Goal: Find specific page/section: Find specific page/section

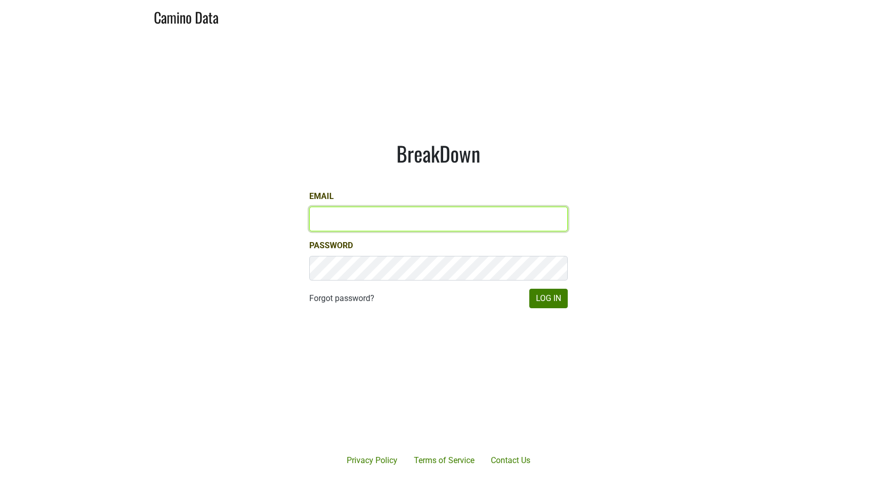
type input "jordan@kivelstadtcellars.com"
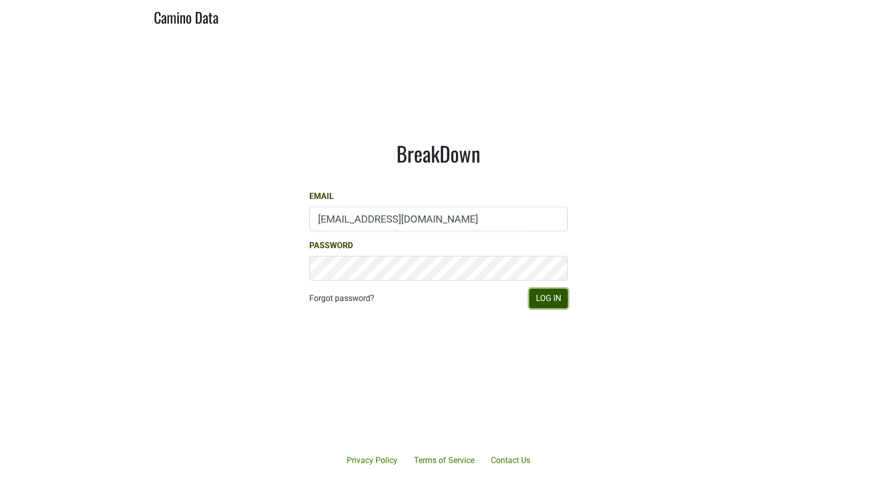
click at [551, 303] on button "Log In" at bounding box center [548, 298] width 38 height 19
click at [548, 296] on button "Log In" at bounding box center [548, 298] width 38 height 19
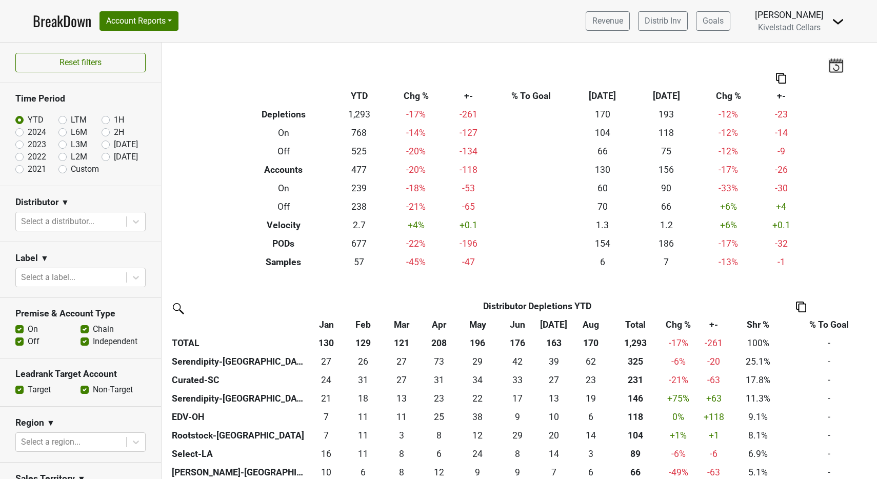
click at [28, 132] on label "2024" at bounding box center [37, 132] width 18 height 12
click at [19, 132] on input "2024" at bounding box center [35, 131] width 41 height 10
radio input "true"
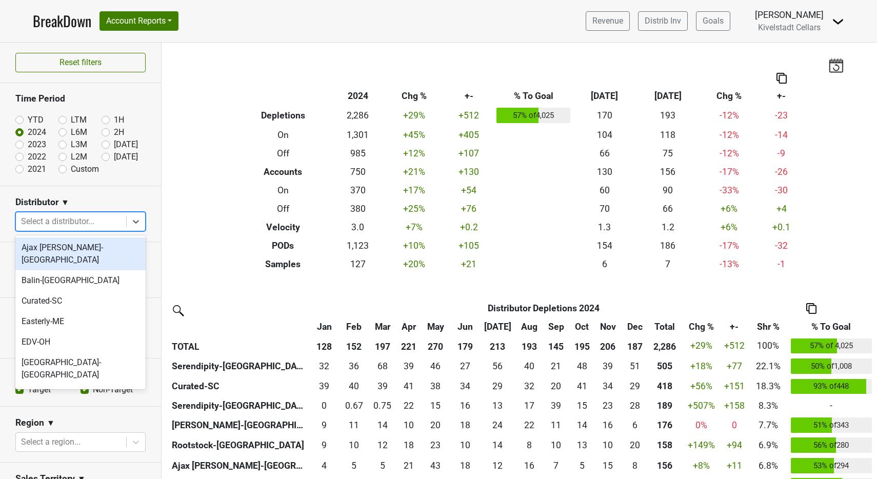
click at [73, 222] on div at bounding box center [71, 221] width 100 height 14
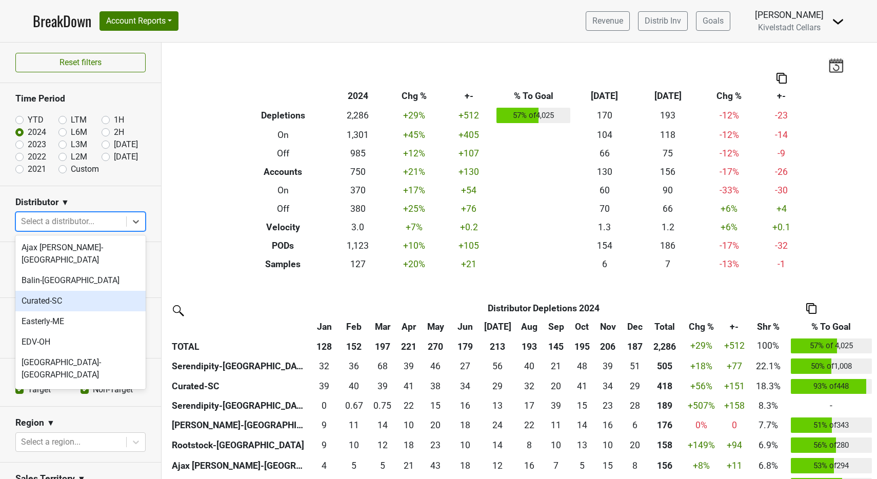
click at [67, 291] on div "Curated-SC" at bounding box center [80, 301] width 130 height 21
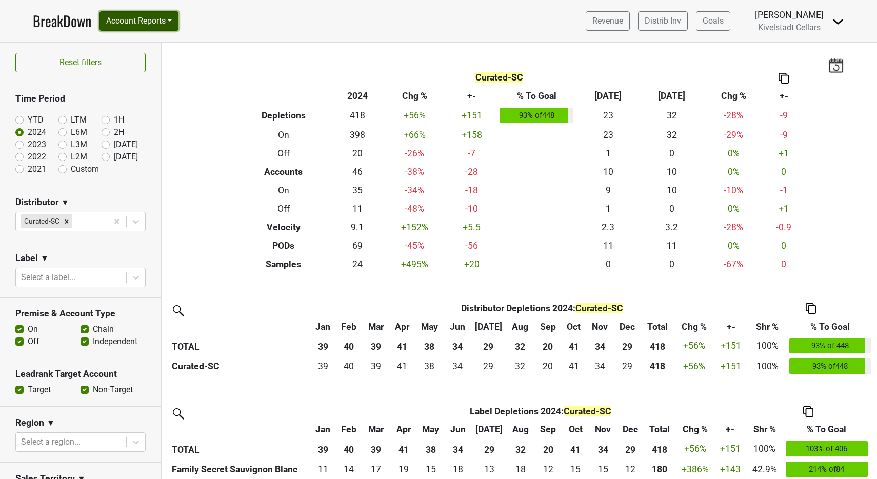
click at [149, 27] on button "Account Reports" at bounding box center [138, 20] width 79 height 19
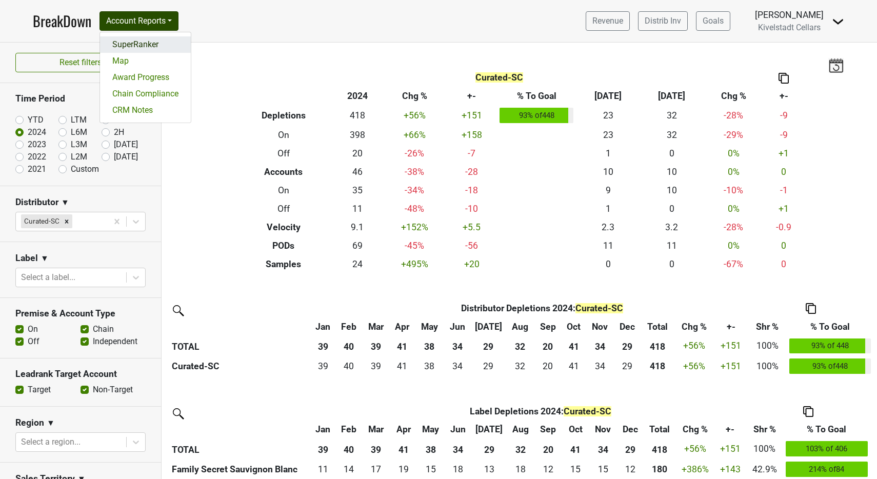
click at [146, 45] on link "SuperRanker" at bounding box center [145, 44] width 91 height 16
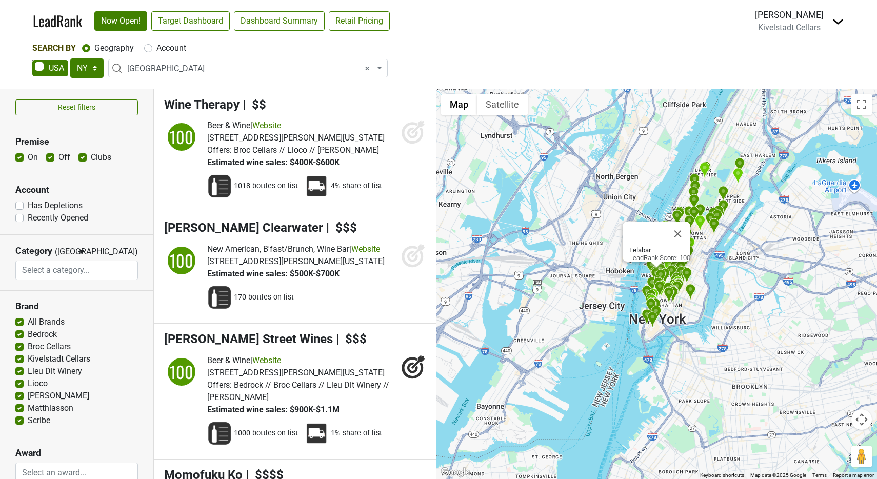
select select "NY"
select select "1260"
select select
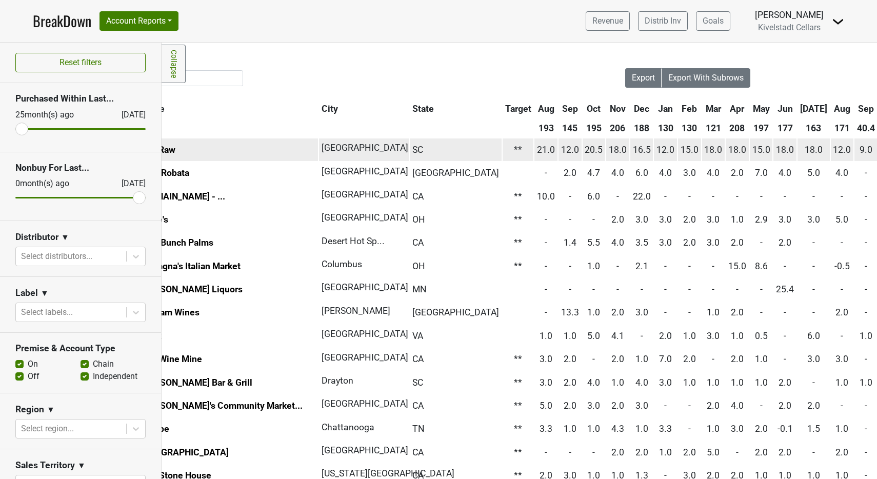
scroll to position [0, 77]
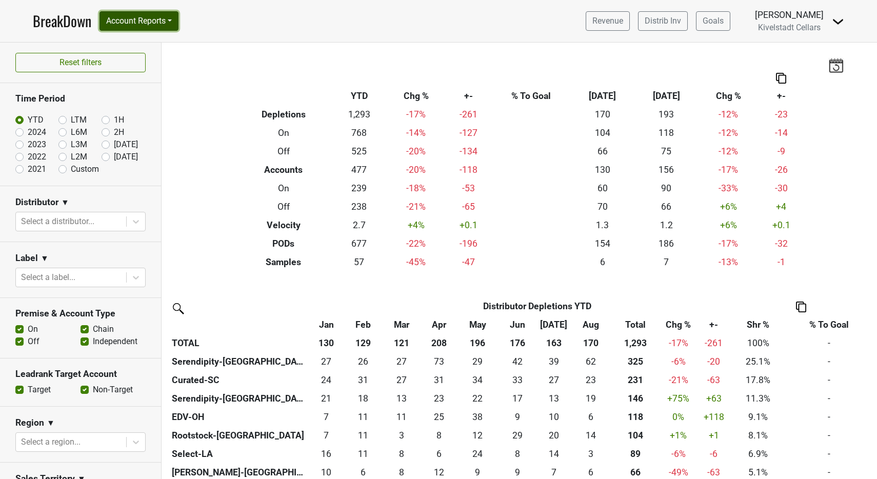
click at [171, 24] on button "Account Reports" at bounding box center [138, 20] width 79 height 19
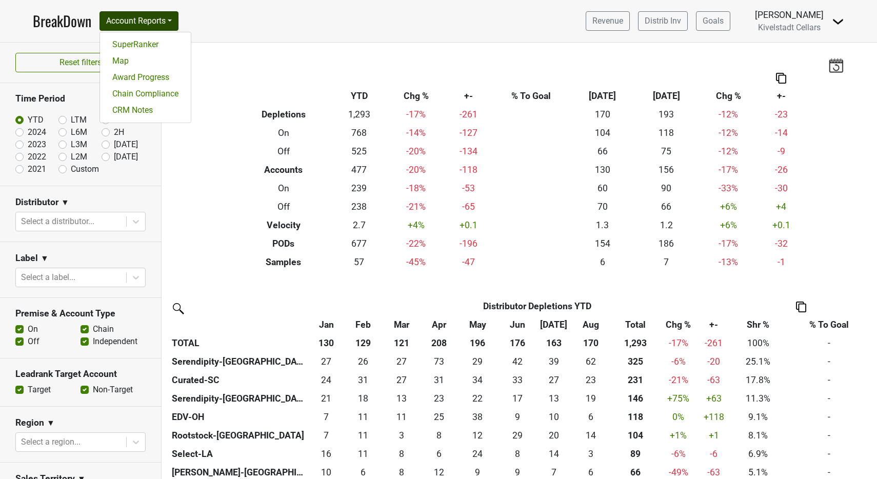
click at [260, 51] on div "Filters Breakdown Type YTD Chg % +- % To Goal Aug ‘25 Aug ‘24 Chg % +- Depletio…" at bounding box center [518, 261] width 715 height 436
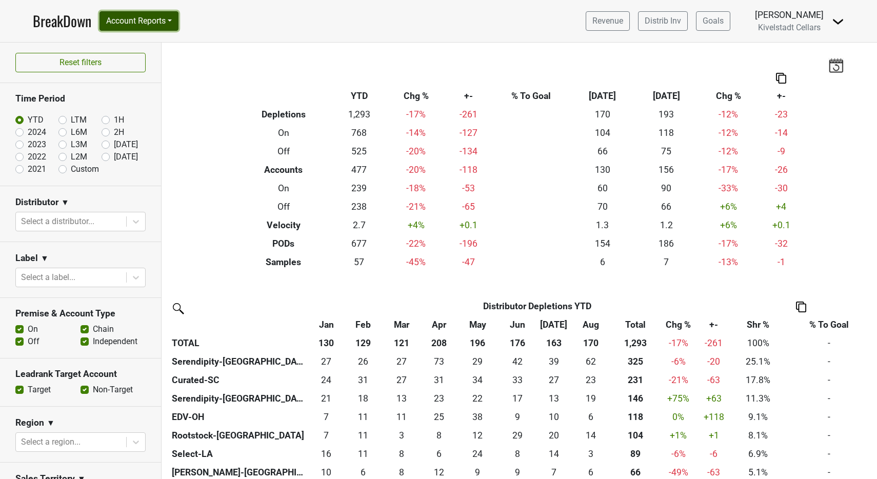
click at [166, 22] on button "Account Reports" at bounding box center [138, 20] width 79 height 19
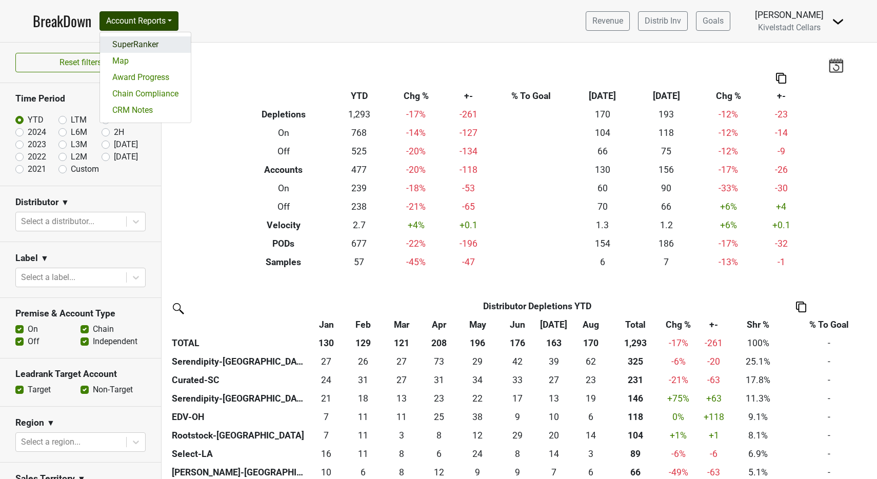
click at [152, 44] on link "SuperRanker" at bounding box center [145, 44] width 91 height 16
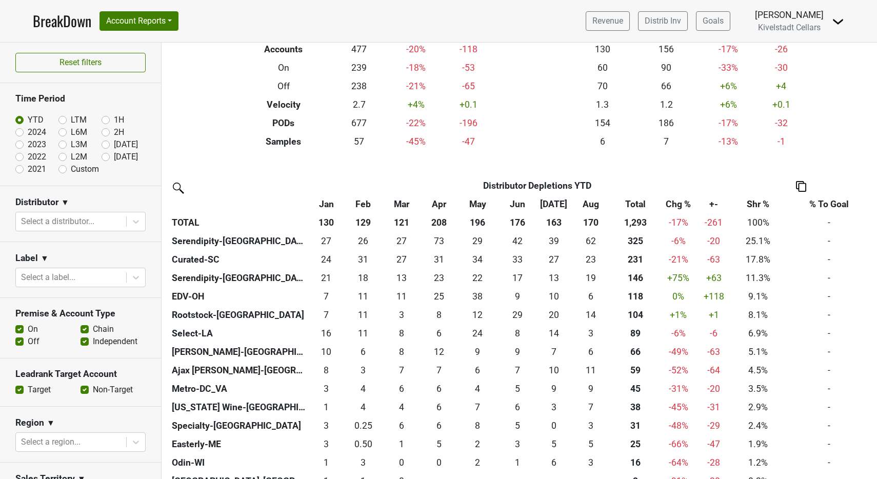
scroll to position [123, 0]
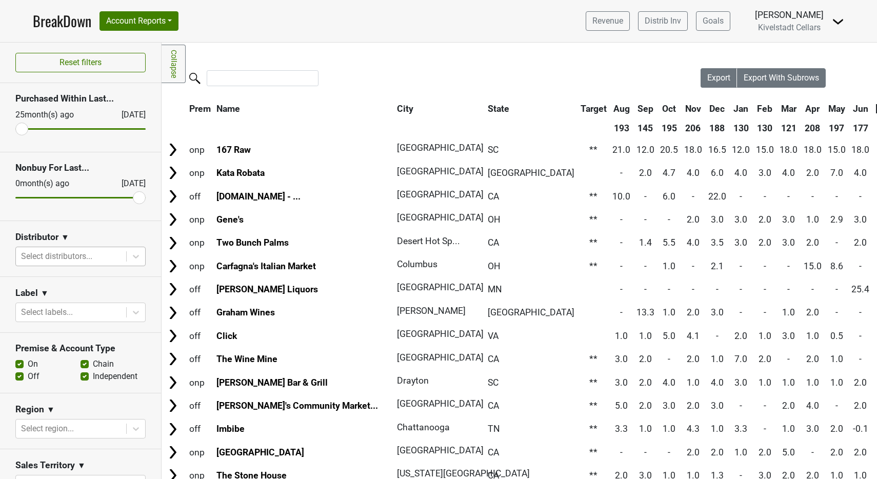
click at [67, 254] on div at bounding box center [71, 256] width 100 height 14
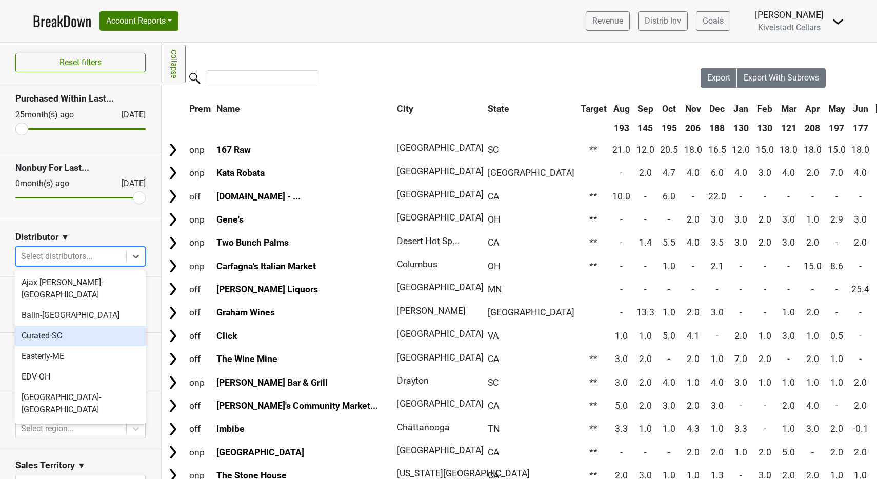
click at [70, 326] on div "Curated-SC" at bounding box center [80, 336] width 130 height 21
